Goal: Task Accomplishment & Management: Manage account settings

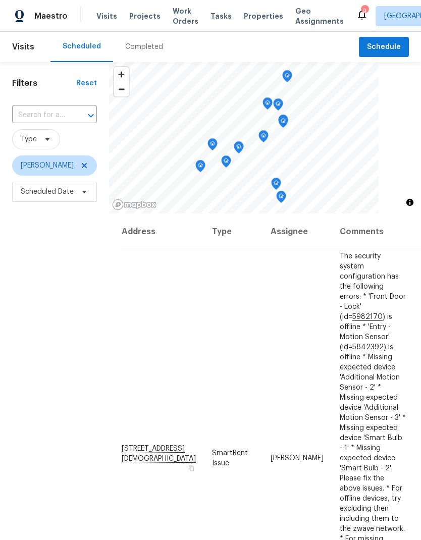
click at [256, 11] on span "Properties" at bounding box center [263, 16] width 39 height 10
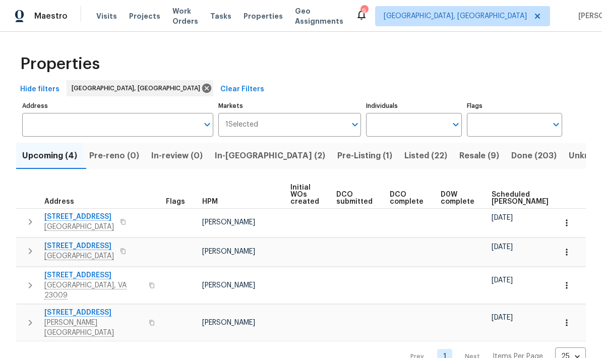
click at [405, 156] on span "Listed (22)" at bounding box center [426, 156] width 43 height 14
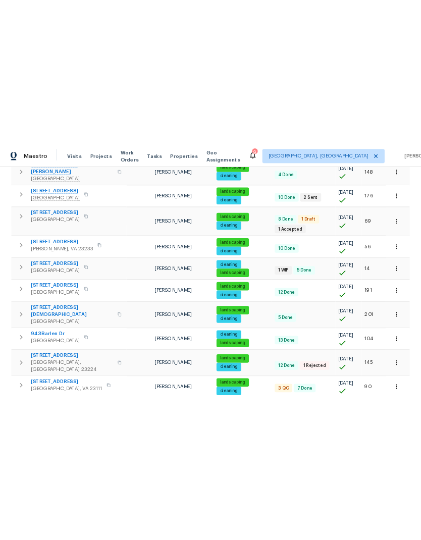
scroll to position [348, 0]
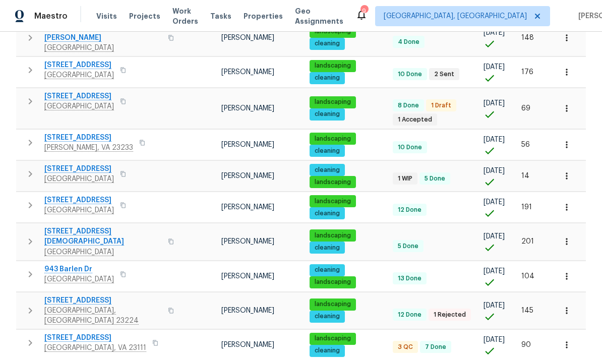
click at [105, 227] on span "[STREET_ADDRESS][DEMOGRAPHIC_DATA]" at bounding box center [103, 237] width 118 height 20
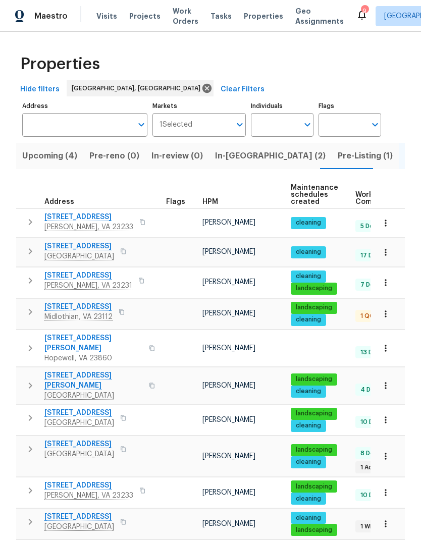
scroll to position [0, 0]
click at [224, 155] on span "In-[GEOGRAPHIC_DATA] (2)" at bounding box center [270, 156] width 110 height 14
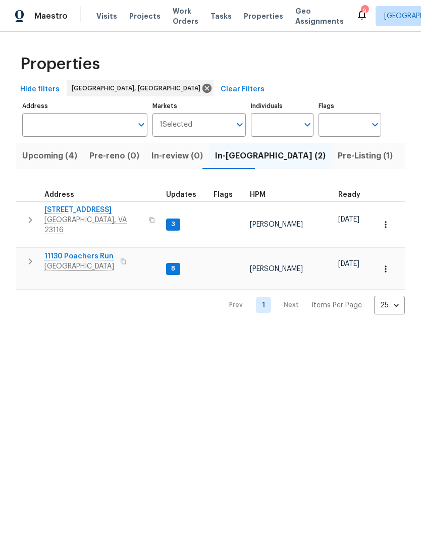
click at [53, 207] on span "[STREET_ADDRESS]" at bounding box center [93, 210] width 98 height 10
click at [97, 213] on span "[STREET_ADDRESS]" at bounding box center [93, 210] width 98 height 10
click at [98, 261] on span "[GEOGRAPHIC_DATA]" at bounding box center [79, 266] width 70 height 10
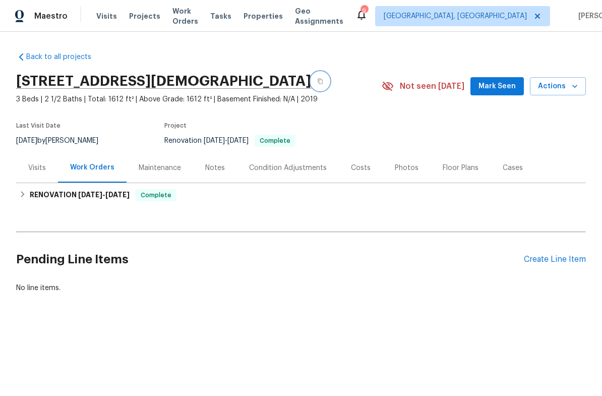
click at [318, 84] on icon "button" at bounding box center [320, 82] width 5 height 6
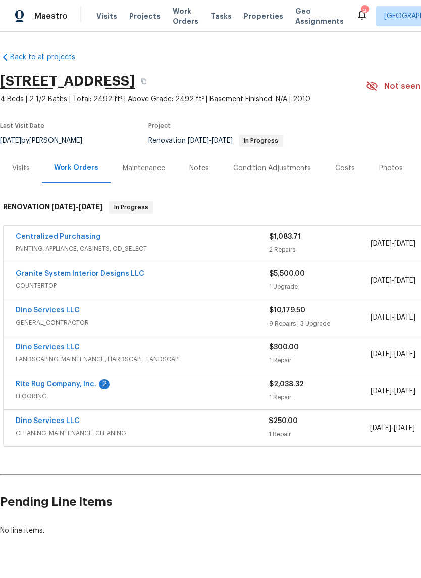
click at [39, 311] on link "Dino Services LLC" at bounding box center [48, 310] width 64 height 7
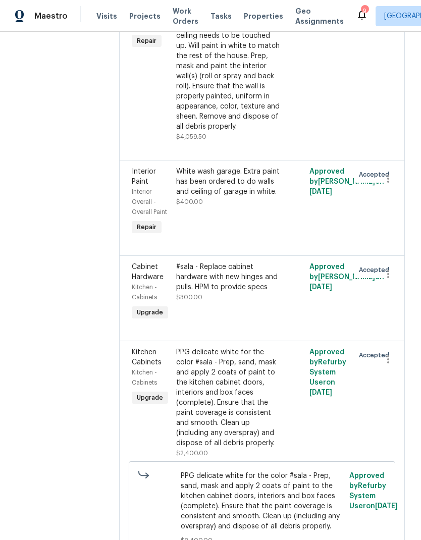
scroll to position [1191, 0]
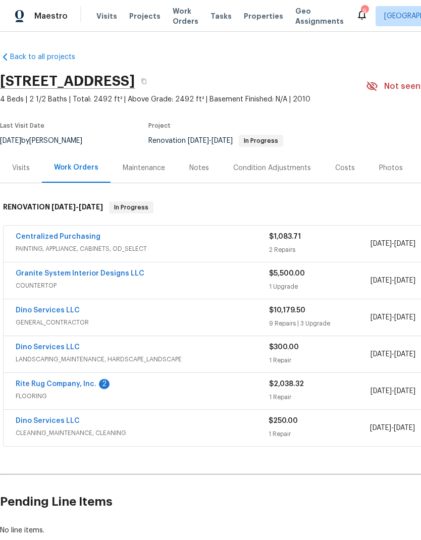
click at [86, 380] on link "Rite Rug Company, Inc." at bounding box center [56, 383] width 81 height 7
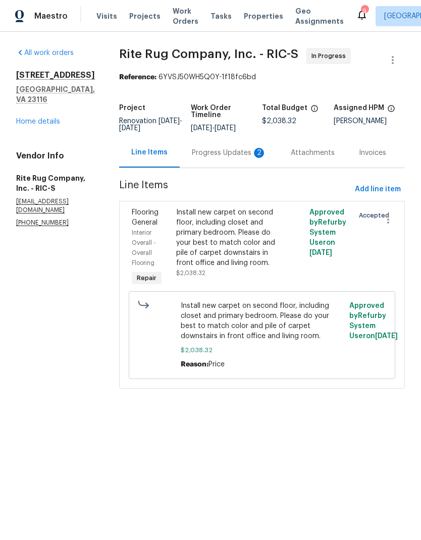
click at [233, 158] on div "Progress Updates 2" at bounding box center [229, 153] width 75 height 10
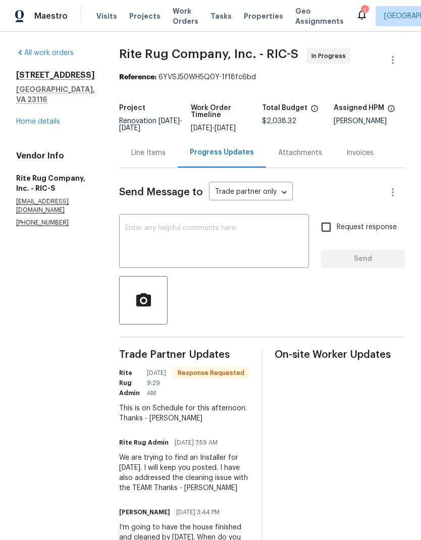
click at [164, 252] on textarea at bounding box center [214, 241] width 178 height 35
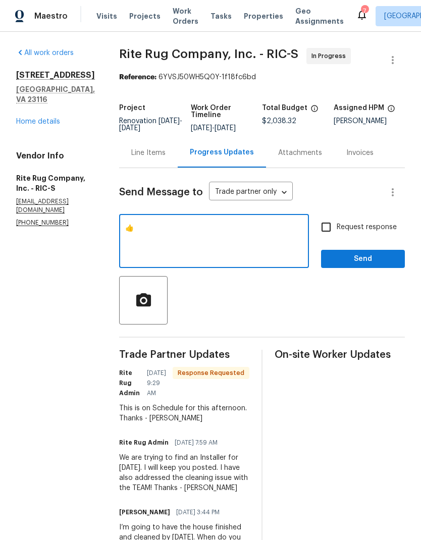
type textarea "👍"
click at [368, 265] on span "Send" at bounding box center [363, 259] width 68 height 13
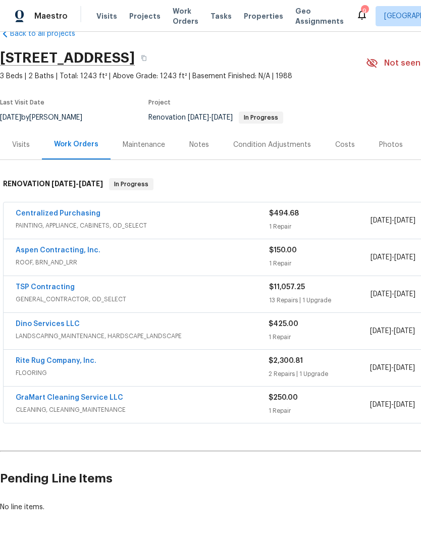
scroll to position [23, 0]
click at [81, 250] on link "Aspen Contracting, Inc." at bounding box center [58, 250] width 85 height 7
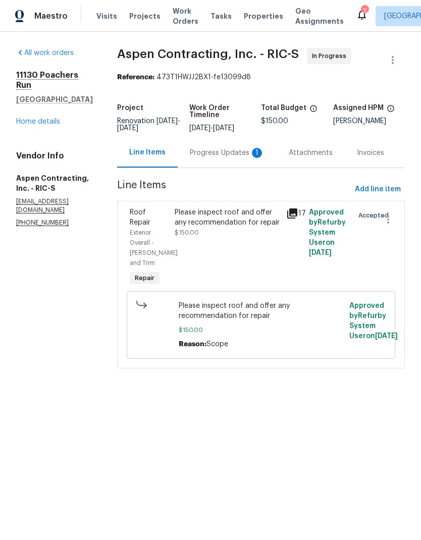
click at [226, 167] on div "Progress Updates 1" at bounding box center [227, 153] width 99 height 30
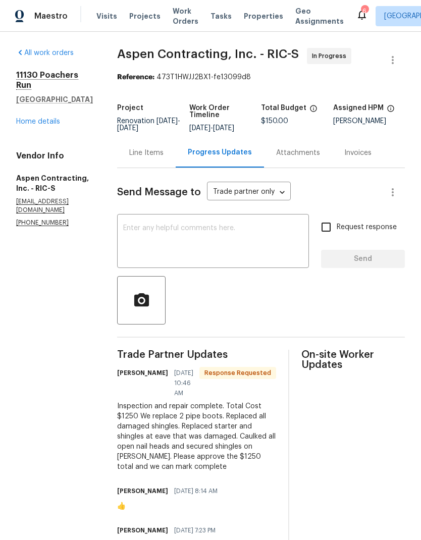
click at [250, 239] on textarea at bounding box center [213, 241] width 180 height 35
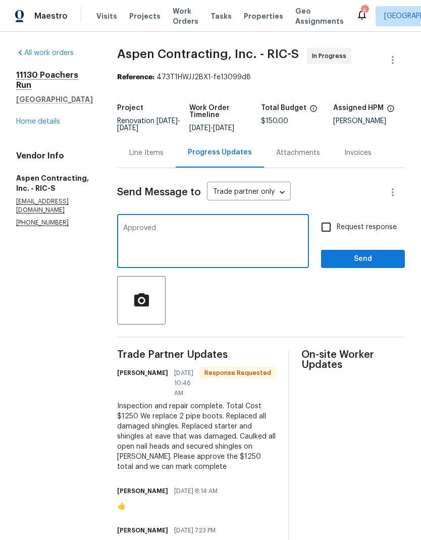
type textarea "Approved"
click at [368, 265] on span "Send" at bounding box center [363, 259] width 68 height 13
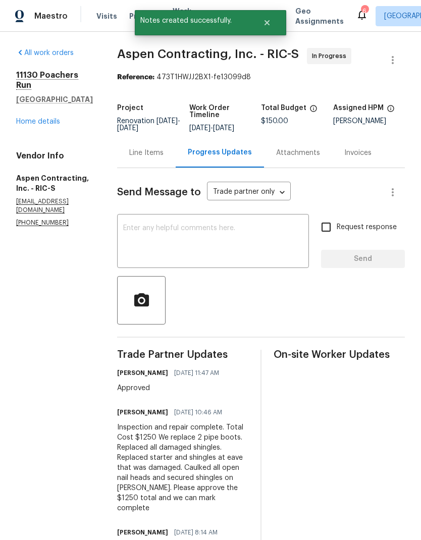
click at [147, 152] on div "Line Items" at bounding box center [146, 153] width 59 height 30
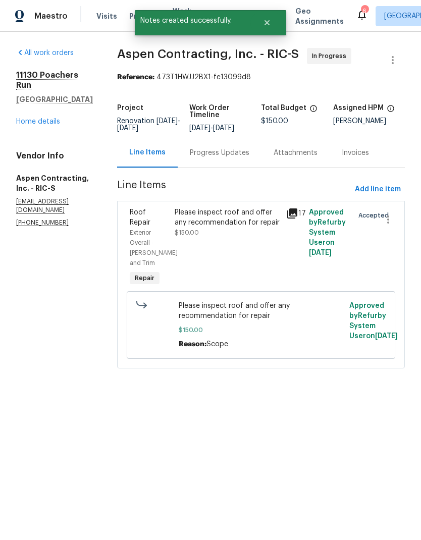
click at [199, 236] on span "$150.00" at bounding box center [187, 233] width 24 height 6
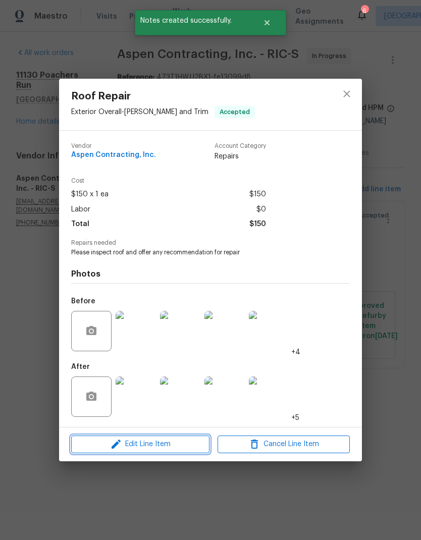
click at [104, 444] on span "Edit Line Item" at bounding box center [140, 444] width 132 height 13
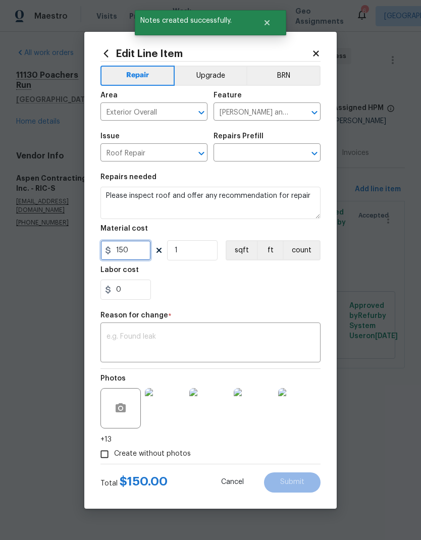
click at [129, 254] on input "150" at bounding box center [125, 250] width 50 height 20
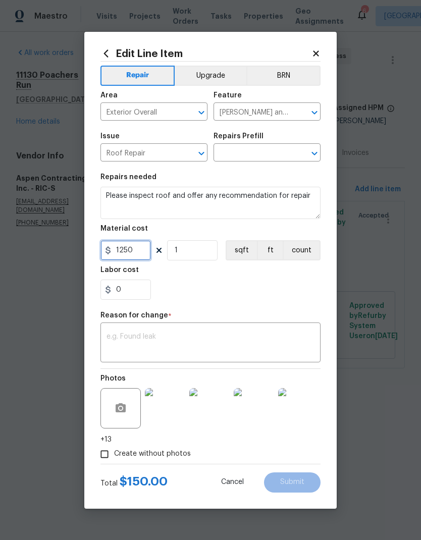
type input "1250"
click at [291, 302] on section "Repairs needed Please inspect roof and offer any recommendation for repair Mate…" at bounding box center [210, 236] width 220 height 138
click at [277, 337] on textarea at bounding box center [210, 343] width 208 height 21
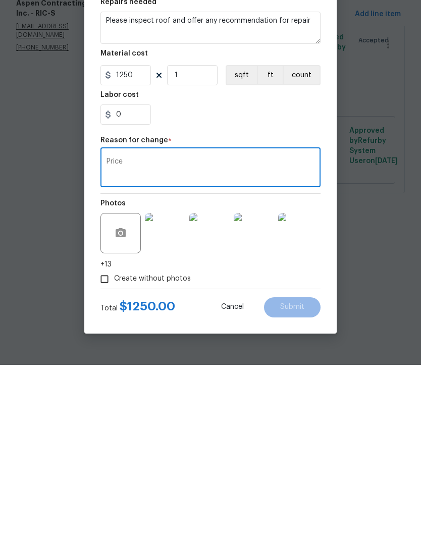
type textarea "Price"
click at [305, 444] on div "Create without photos" at bounding box center [210, 453] width 220 height 19
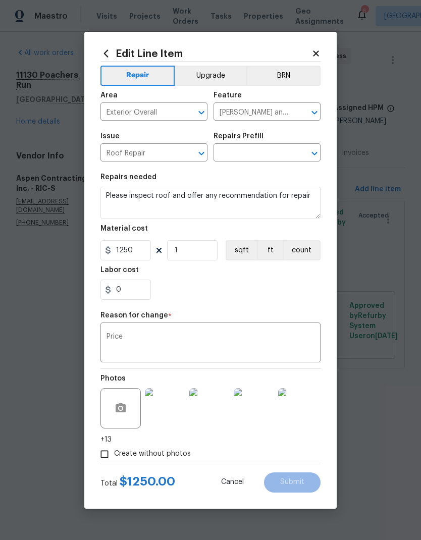
click at [314, 153] on icon "Open" at bounding box center [314, 153] width 12 height 12
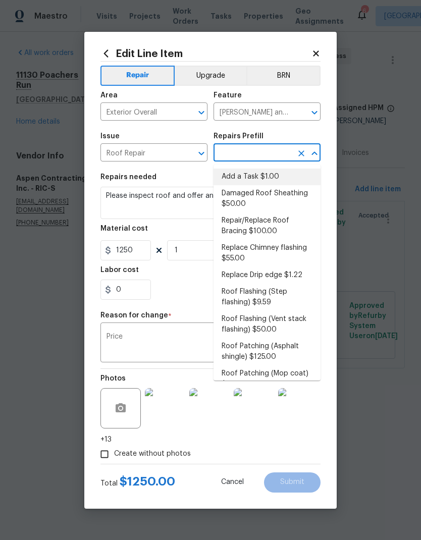
click at [285, 175] on li "Add a Task $1.00" at bounding box center [266, 176] width 107 height 17
type input "Add a Task $1.00"
type textarea "HPM to detail"
type input "Add a Task $1.00"
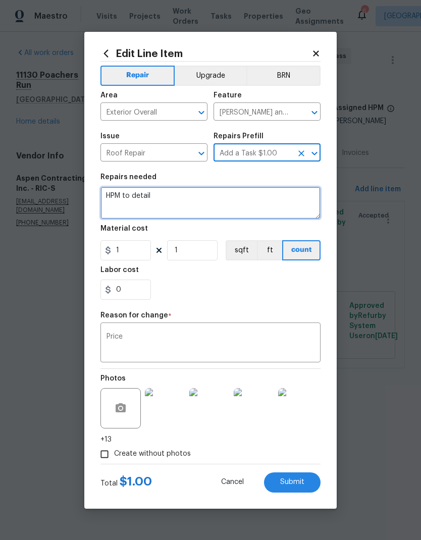
click at [134, 197] on textarea "HPM to detail" at bounding box center [210, 203] width 220 height 32
click at [134, 196] on textarea "HPM to detail" at bounding box center [210, 203] width 220 height 32
click at [138, 194] on textarea "HPM to detail" at bounding box center [210, 203] width 220 height 32
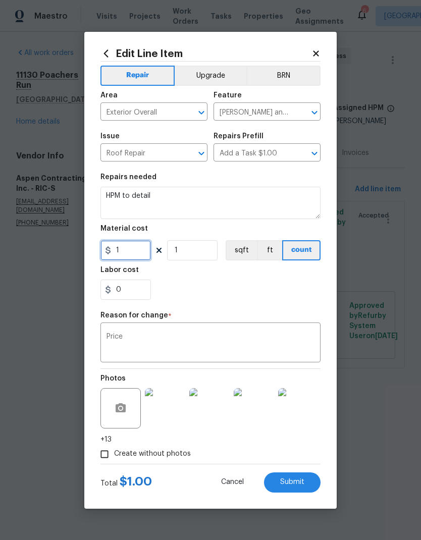
click at [124, 254] on input "1" at bounding box center [125, 250] width 50 height 20
type input "1250"
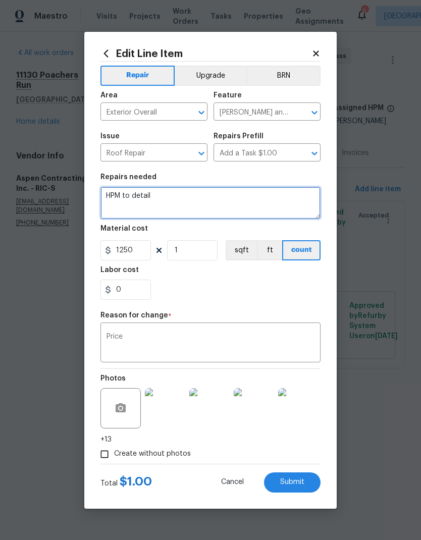
click at [250, 200] on textarea "HPM to detail" at bounding box center [210, 203] width 220 height 32
click at [121, 200] on textarea "HPM to detail" at bounding box center [210, 203] width 220 height 32
type textarea "Review and suggest repair"
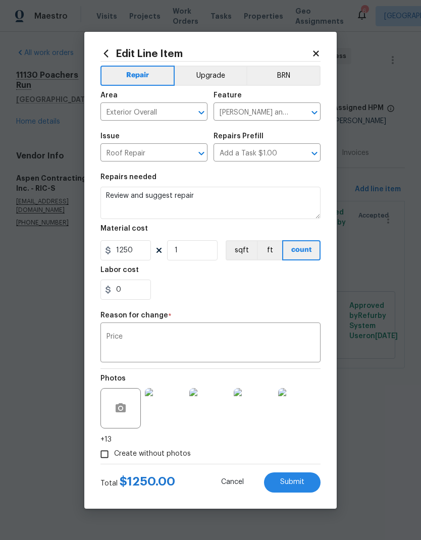
click at [300, 285] on div "0" at bounding box center [210, 289] width 220 height 20
click at [306, 483] on button "Submit" at bounding box center [292, 482] width 57 height 20
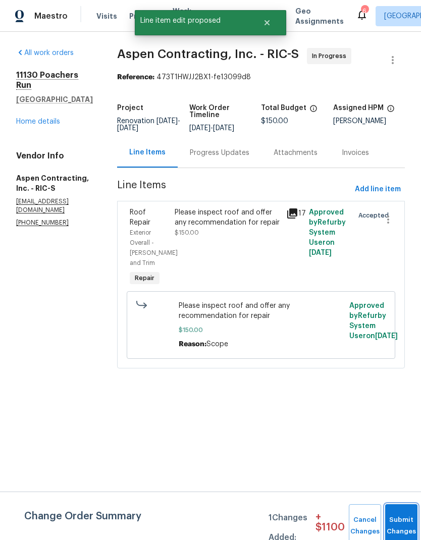
click at [398, 514] on button "Submit Changes" at bounding box center [401, 525] width 32 height 43
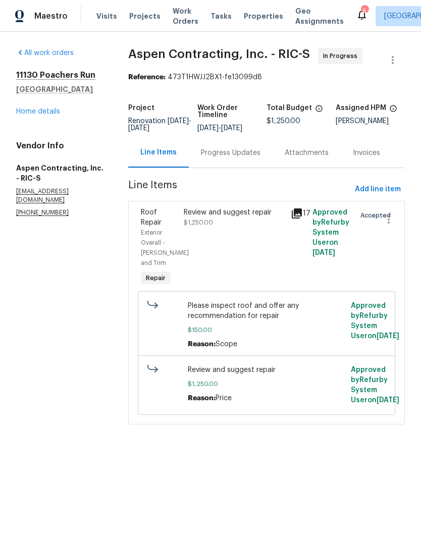
click at [31, 112] on link "Home details" at bounding box center [38, 111] width 44 height 7
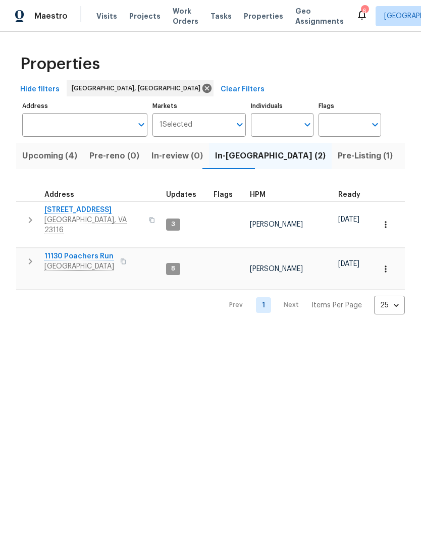
click at [97, 214] on span "[STREET_ADDRESS]" at bounding box center [93, 210] width 98 height 10
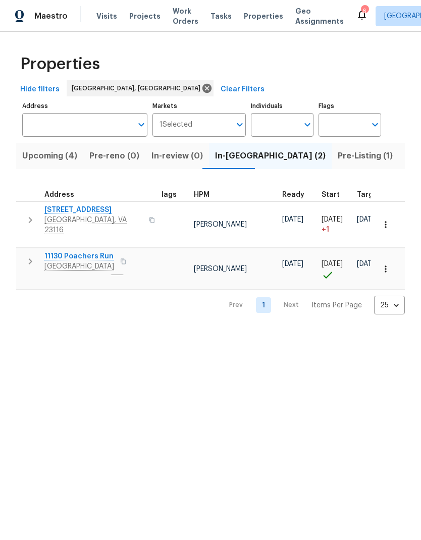
scroll to position [5, 95]
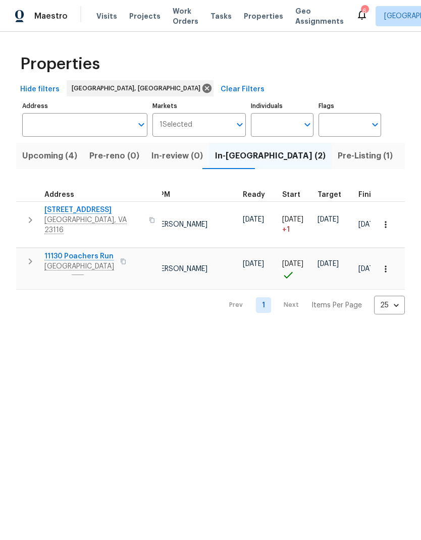
click at [405, 160] on span "Listed (22)" at bounding box center [426, 156] width 43 height 14
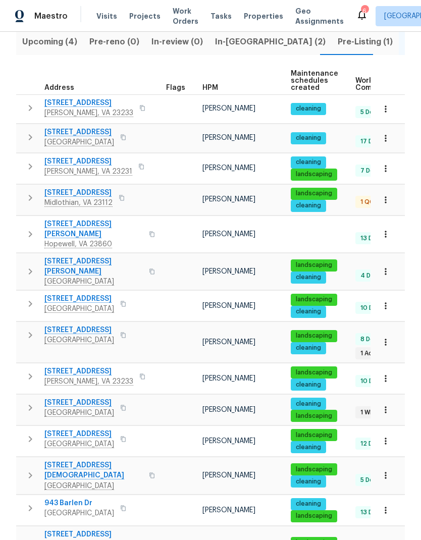
scroll to position [115, 0]
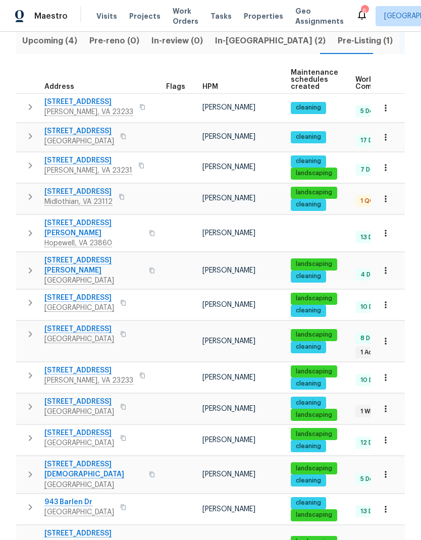
click at [29, 401] on icon "button" at bounding box center [30, 407] width 12 height 12
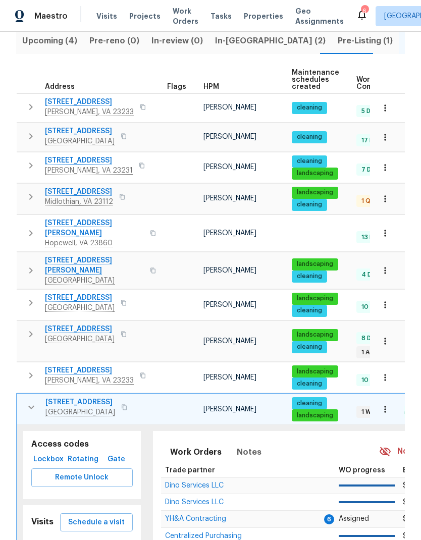
click at [69, 471] on span "Remote Unlock" at bounding box center [81, 477] width 85 height 13
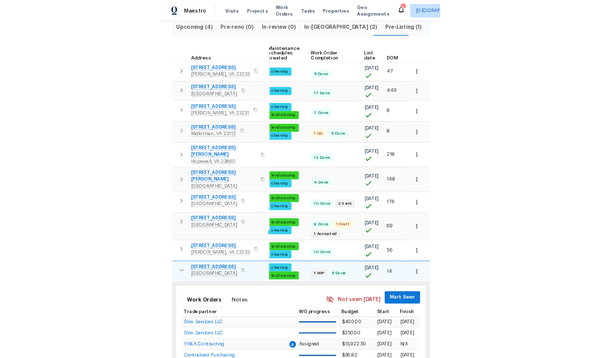
scroll to position [0, 1]
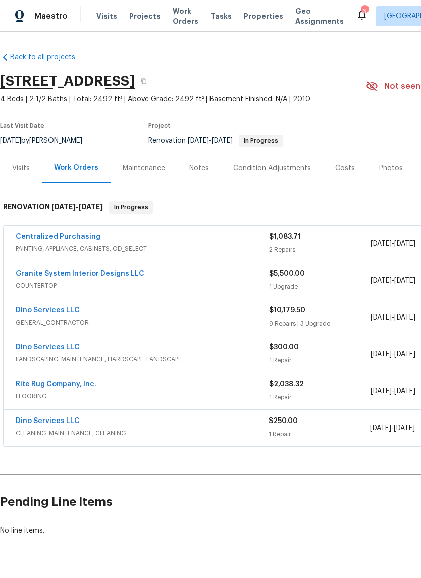
click at [58, 310] on link "Dino Services LLC" at bounding box center [48, 310] width 64 height 7
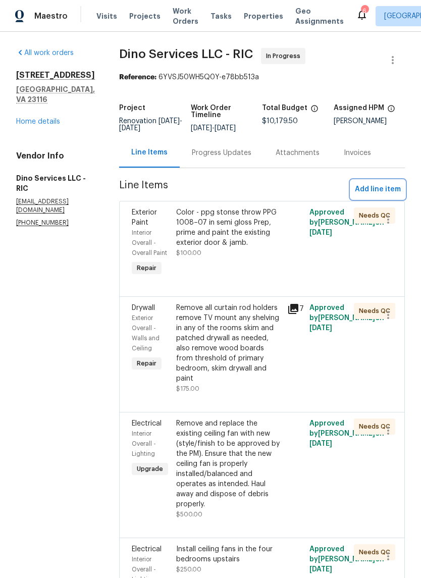
click at [379, 196] on button "Add line item" at bounding box center [378, 189] width 54 height 19
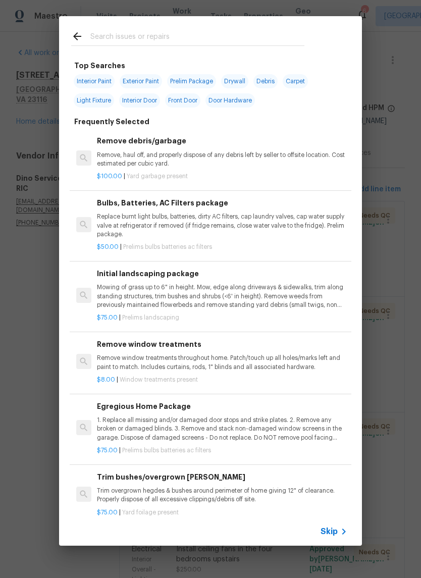
click at [196, 31] on input "text" at bounding box center [197, 37] width 214 height 15
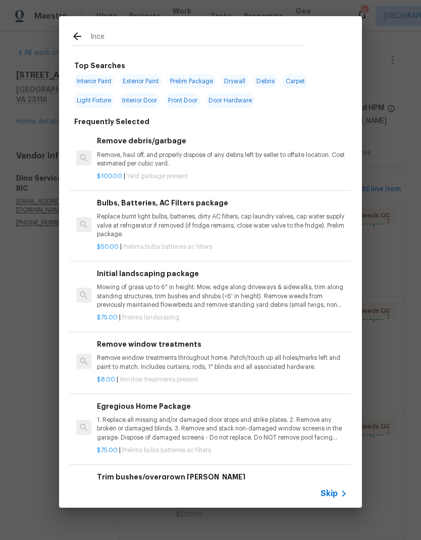
type input "Incen"
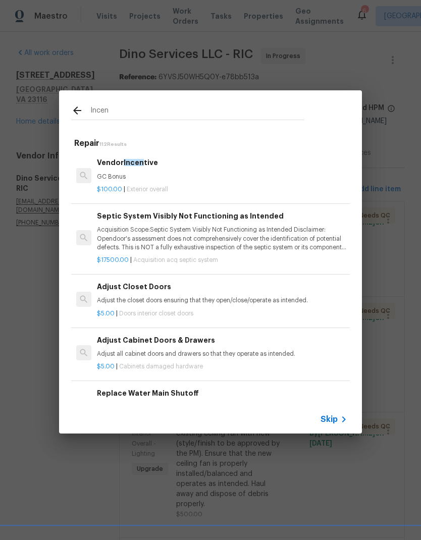
click at [103, 181] on div "$100.00 | Exterior overall" at bounding box center [222, 187] width 250 height 13
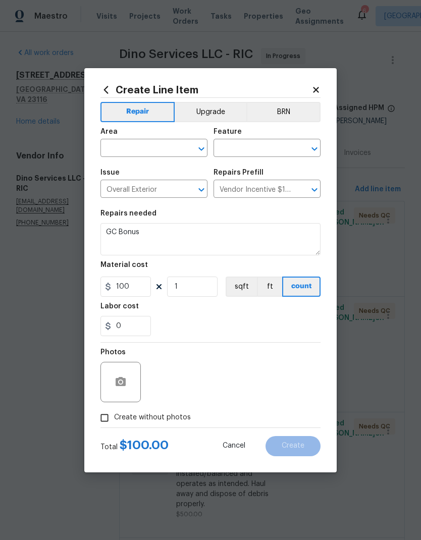
click at [97, 178] on div "Create Line Item Repair Upgrade BRN Area ​ Feature ​ Issue Overall Exterior ​ R…" at bounding box center [210, 270] width 252 height 404
click at [117, 148] on input "text" at bounding box center [139, 149] width 79 height 16
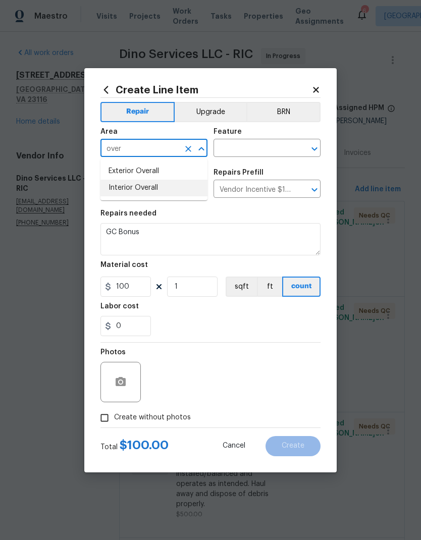
click at [108, 188] on li "Interior Overall" at bounding box center [153, 188] width 107 height 17
type input "Interior Overall"
click at [305, 146] on icon "Clear" at bounding box center [301, 149] width 10 height 10
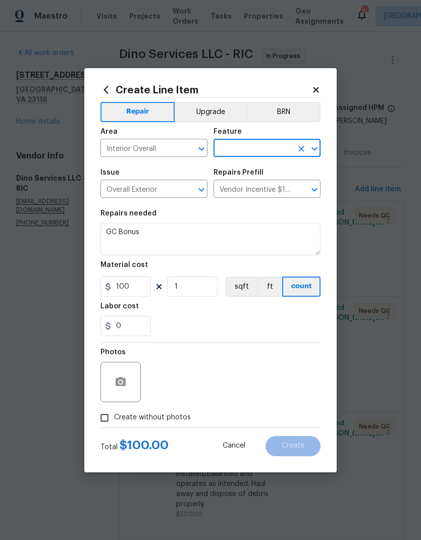
click at [315, 147] on icon "Open" at bounding box center [314, 149] width 12 height 12
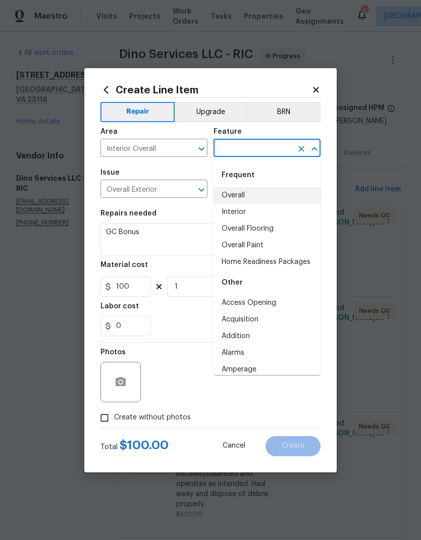
click at [278, 193] on li "Overall" at bounding box center [266, 195] width 107 height 17
type input "Overall"
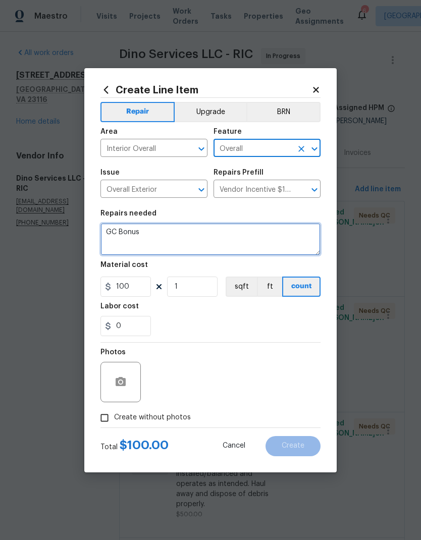
click at [118, 230] on textarea "GC Bonus" at bounding box center [210, 239] width 220 height 32
click at [114, 232] on textarea "GC Bonus" at bounding box center [210, 239] width 220 height 32
click at [128, 233] on textarea "Lumping in kitchen and" at bounding box center [210, 239] width 220 height 32
click at [283, 240] on textarea "Plumbingin kitchen and" at bounding box center [210, 239] width 220 height 32
click at [131, 234] on textarea "Plumbingin kitchen and" at bounding box center [210, 239] width 220 height 32
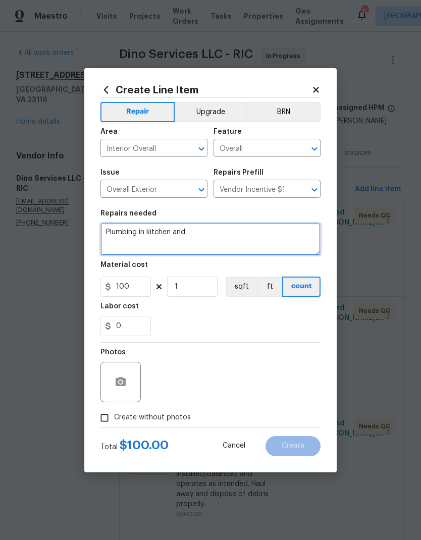
click at [256, 233] on textarea "Plumbing in kitchen and" at bounding box center [210, 239] width 220 height 32
type textarea "Plumbing in kitchen and removal of washer and dryer"
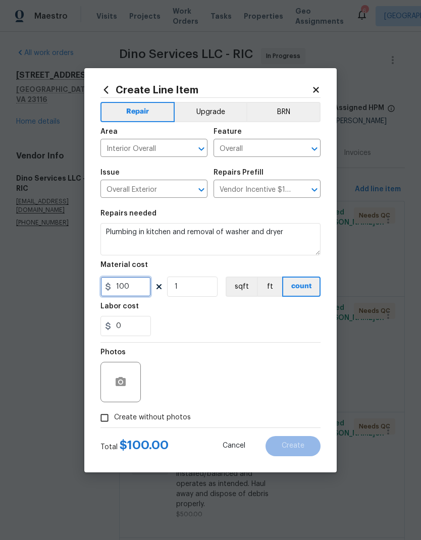
click at [145, 295] on input "100" at bounding box center [125, 286] width 50 height 20
click at [307, 230] on textarea "Plumbing in kitchen and removal of washer and dryer" at bounding box center [210, 239] width 220 height 32
click at [123, 297] on input "0" at bounding box center [125, 286] width 50 height 20
type input "400"
click at [304, 318] on div "0" at bounding box center [210, 326] width 220 height 20
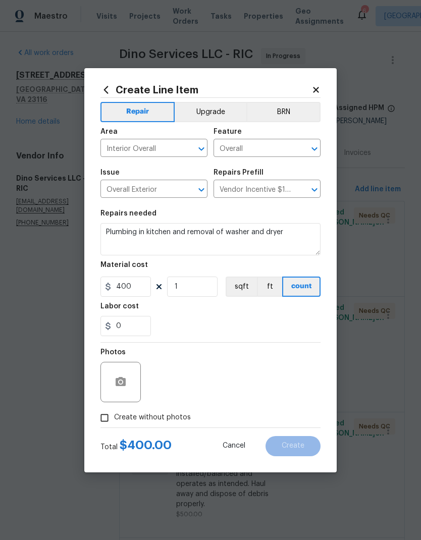
click at [105, 419] on input "Create without photos" at bounding box center [104, 417] width 19 height 19
checkbox input "true"
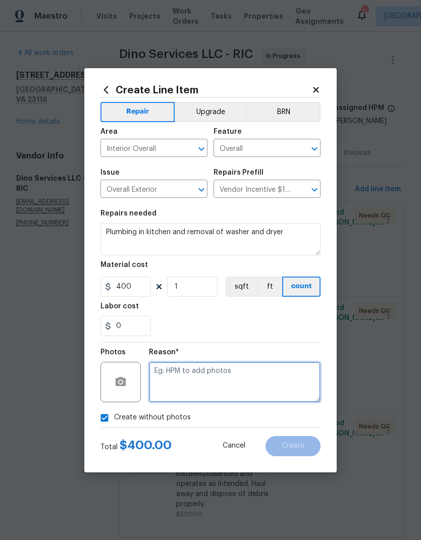
click at [294, 386] on textarea at bounding box center [235, 382] width 172 height 40
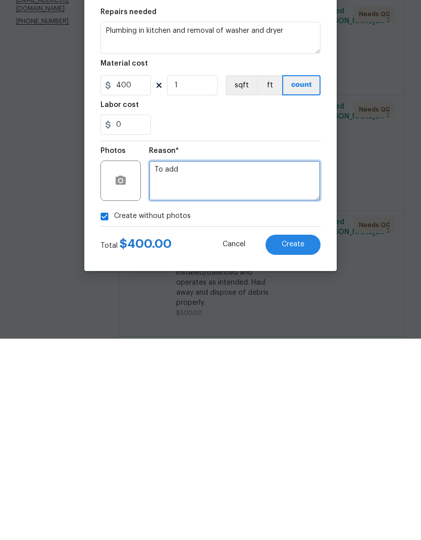
type textarea "To add"
click at [307, 436] on button "Create" at bounding box center [292, 446] width 55 height 20
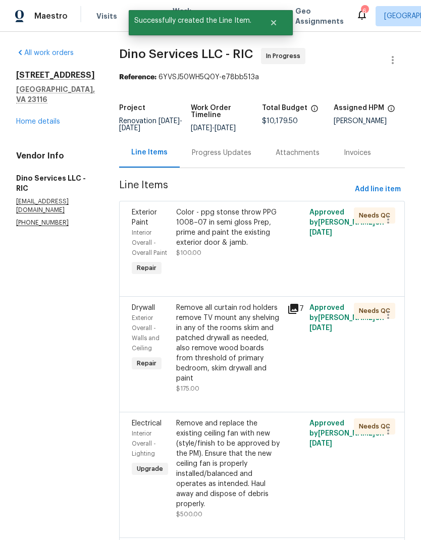
scroll to position [0, 0]
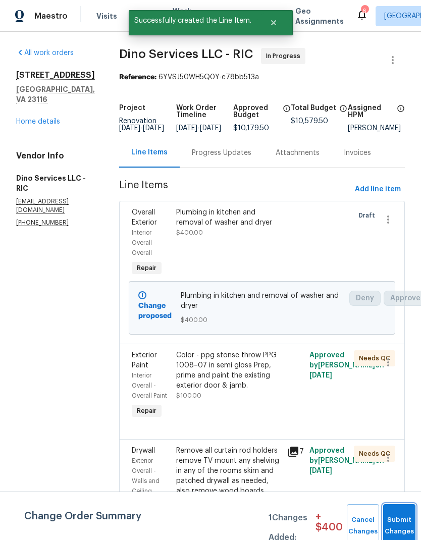
click at [397, 520] on button "Submit Changes" at bounding box center [399, 525] width 32 height 43
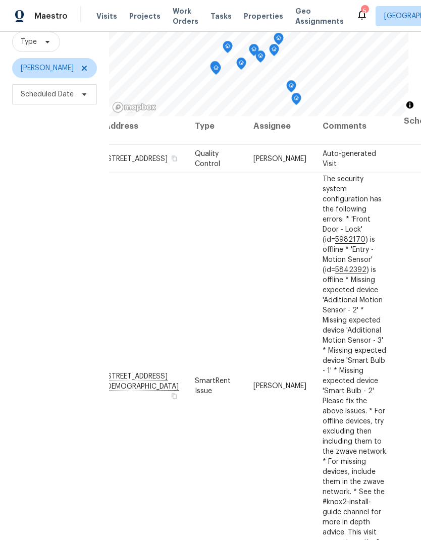
scroll to position [8, 16]
click at [0, 0] on icon at bounding box center [0, 0] width 0 height 0
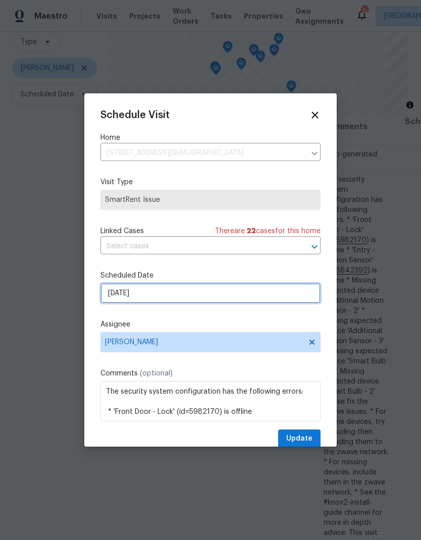
click at [143, 292] on input "[DATE]" at bounding box center [210, 293] width 220 height 20
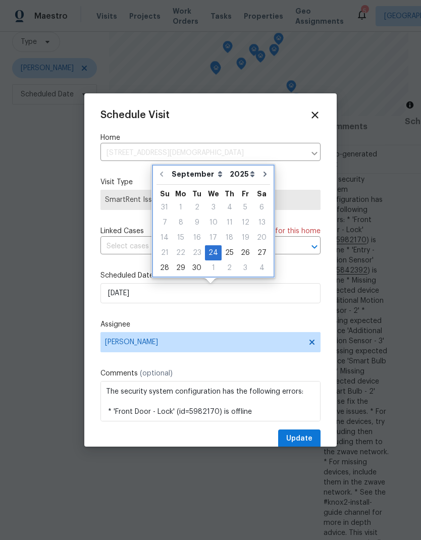
click at [261, 175] on icon "Go to next month" at bounding box center [265, 174] width 8 height 8
type input "[DATE]"
select select "9"
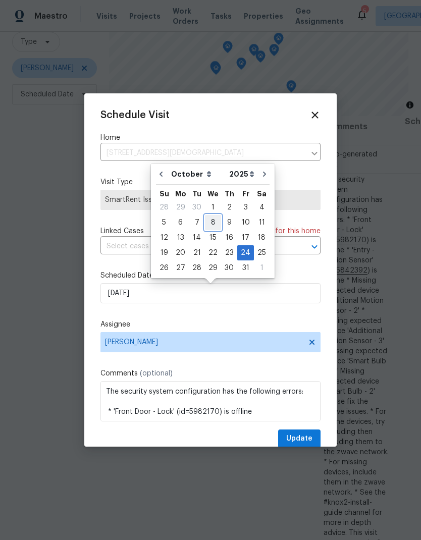
click at [213, 222] on div "8" at bounding box center [213, 222] width 16 height 14
type input "[DATE]"
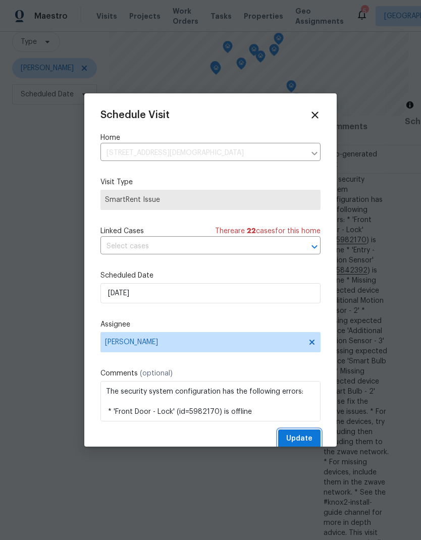
click at [310, 440] on span "Update" at bounding box center [299, 438] width 26 height 13
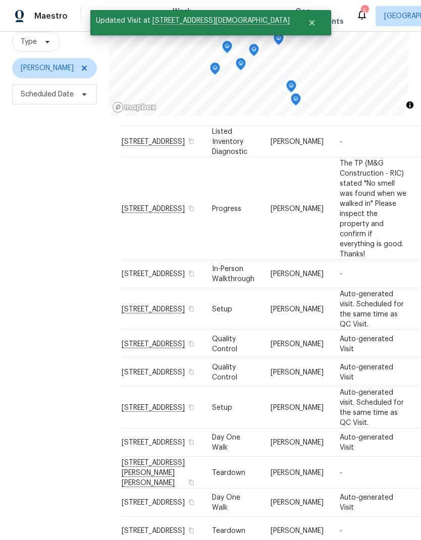
scroll to position [28, 0]
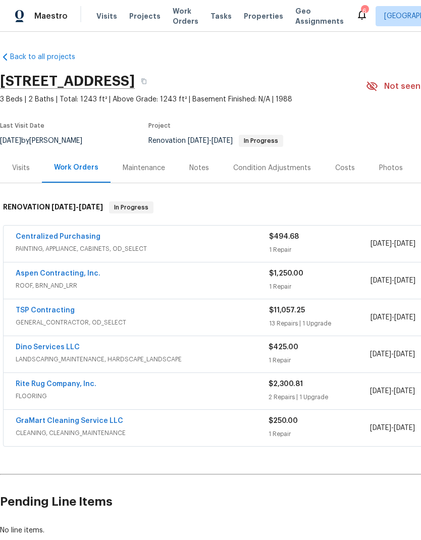
click at [289, 165] on div "Condition Adjustments" at bounding box center [272, 168] width 78 height 10
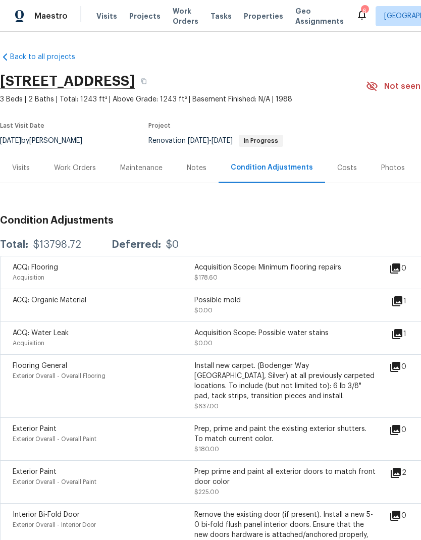
click at [82, 169] on div "Work Orders" at bounding box center [75, 168] width 42 height 10
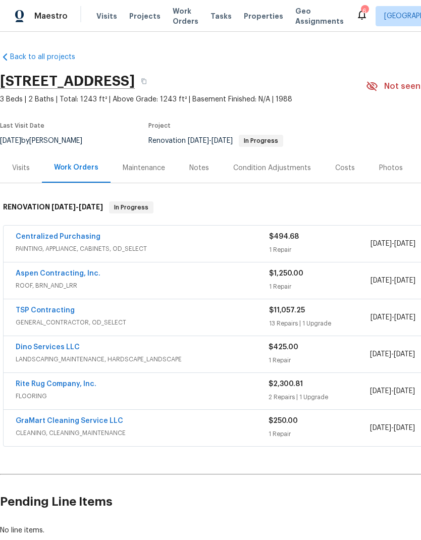
click at [73, 270] on link "Aspen Contracting, Inc." at bounding box center [58, 273] width 85 height 7
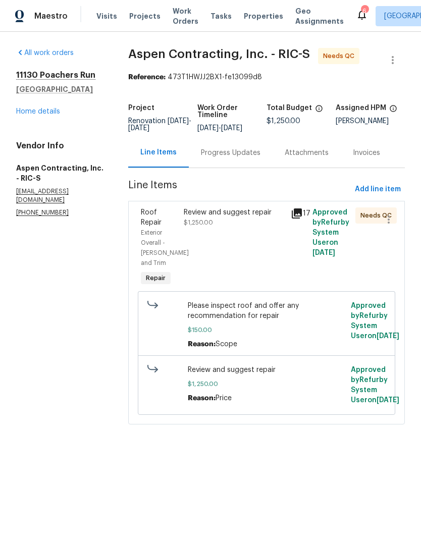
click at [243, 154] on div "Progress Updates" at bounding box center [231, 153] width 84 height 30
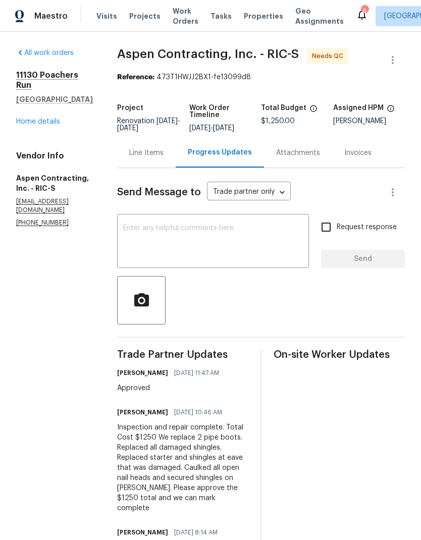
click at [242, 249] on textarea at bounding box center [213, 241] width 180 height 35
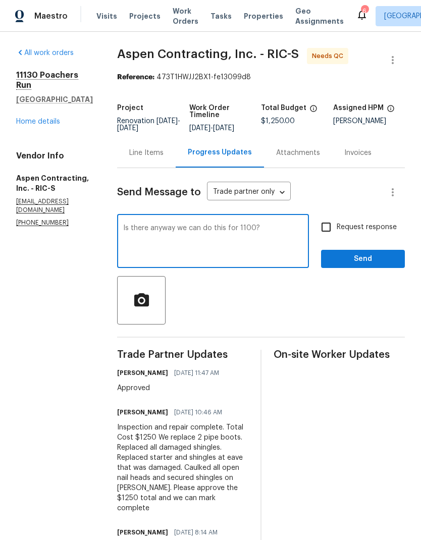
type textarea "Is there anyway we can do this for 1100?"
click at [336, 230] on input "Request response" at bounding box center [325, 226] width 21 height 21
checkbox input "true"
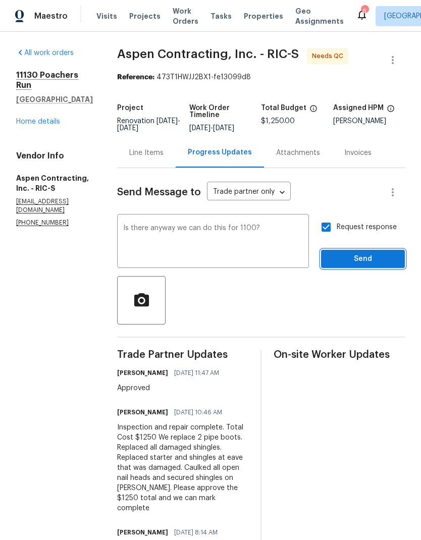
click at [364, 263] on span "Send" at bounding box center [363, 259] width 68 height 13
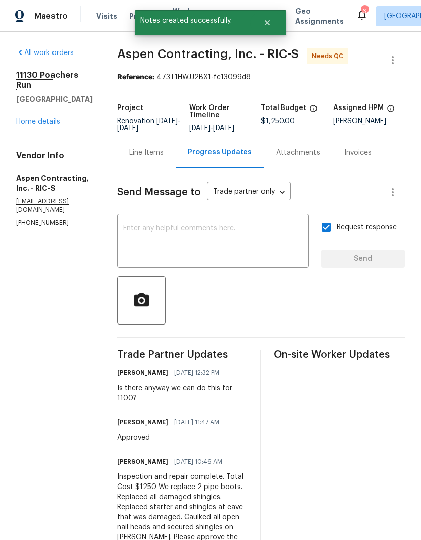
click at [31, 100] on div "11130 Poachers Run Chesterfield, VA 23832 Home details" at bounding box center [54, 98] width 77 height 57
click at [37, 118] on link "Home details" at bounding box center [38, 121] width 44 height 7
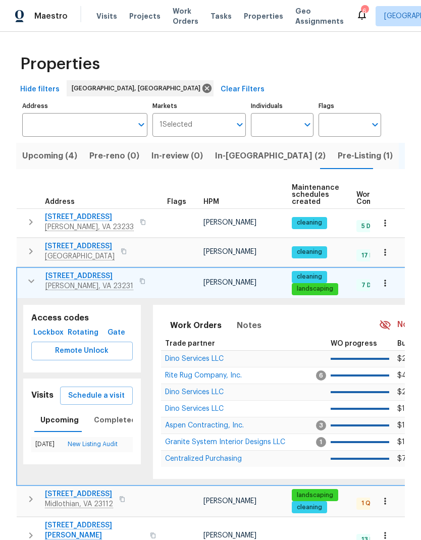
scroll to position [0, 1]
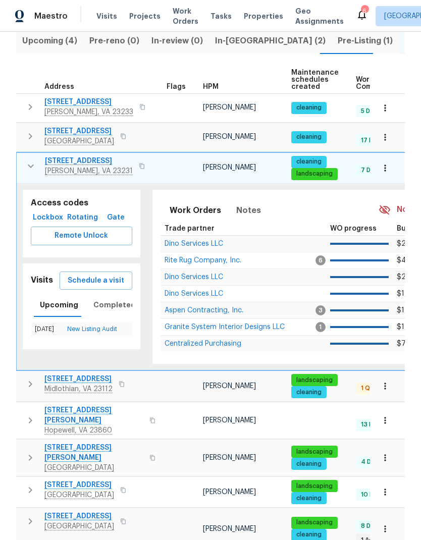
click at [111, 233] on span "Remote Unlock" at bounding box center [81, 236] width 85 height 13
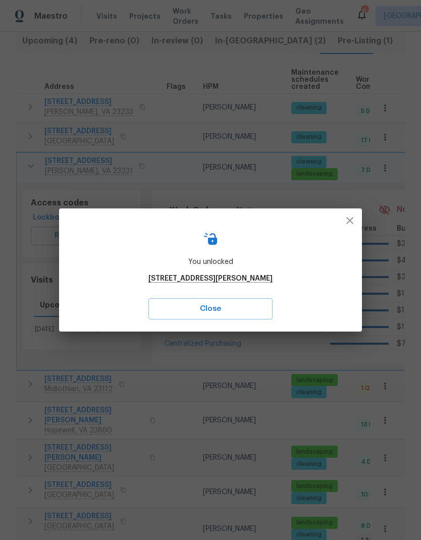
click at [350, 226] on icon "button" at bounding box center [350, 220] width 12 height 12
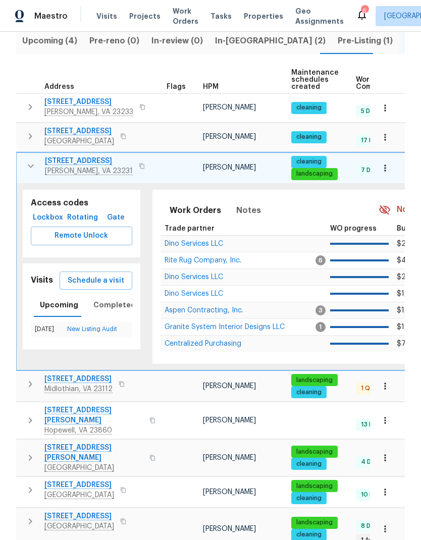
click at [101, 160] on span "[STREET_ADDRESS]" at bounding box center [89, 161] width 88 height 10
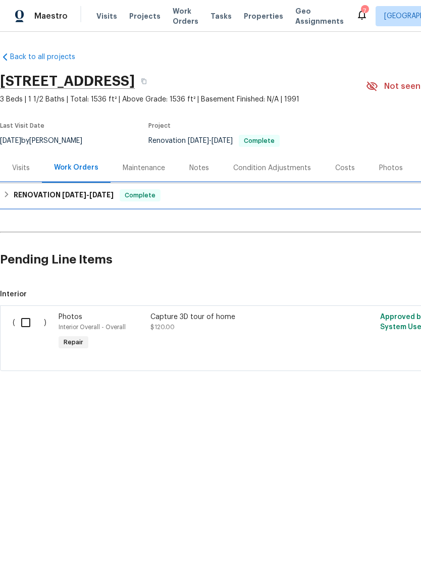
click at [81, 197] on span "[DATE]" at bounding box center [74, 194] width 24 height 7
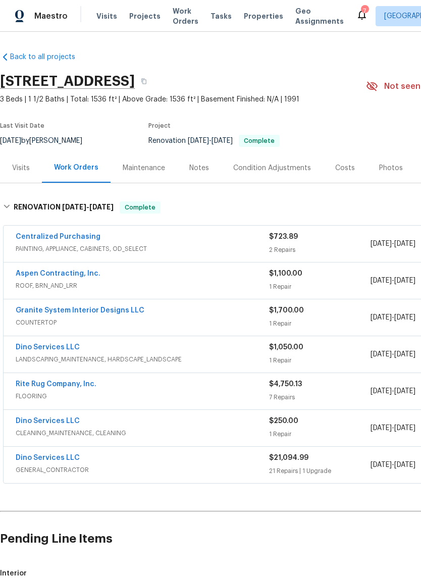
click at [71, 276] on link "Aspen Contracting, Inc." at bounding box center [58, 273] width 85 height 7
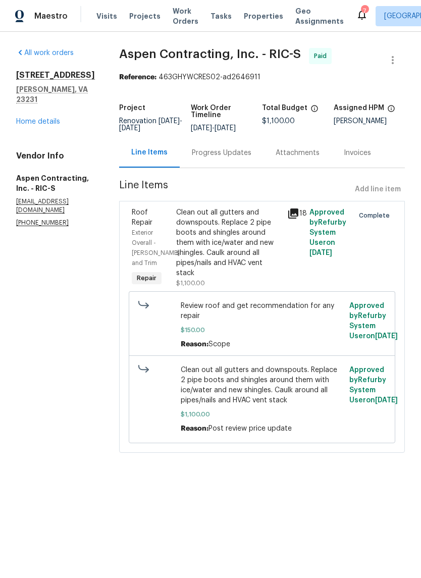
click at [245, 158] on div "Progress Updates" at bounding box center [222, 153] width 60 height 10
